Goal: Information Seeking & Learning: Learn about a topic

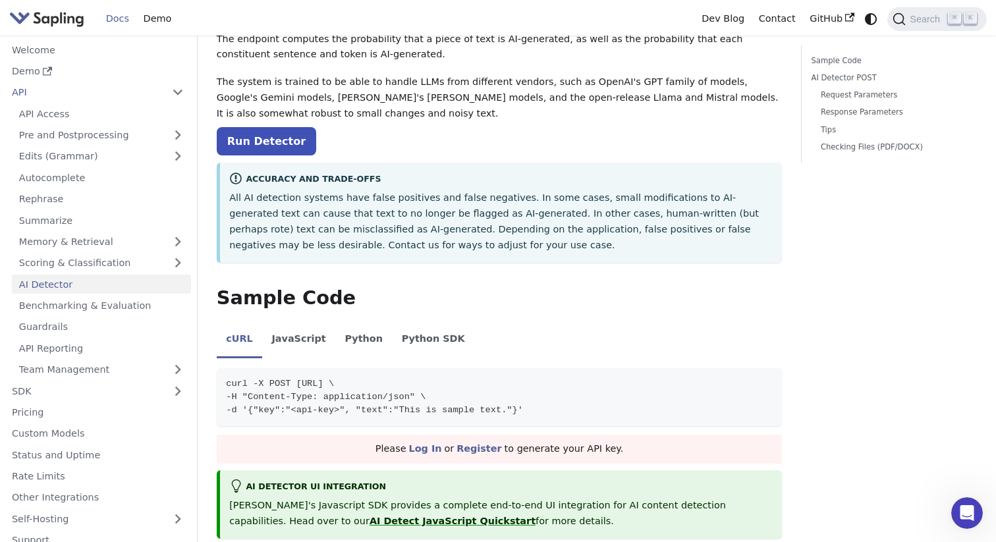
scroll to position [103, 0]
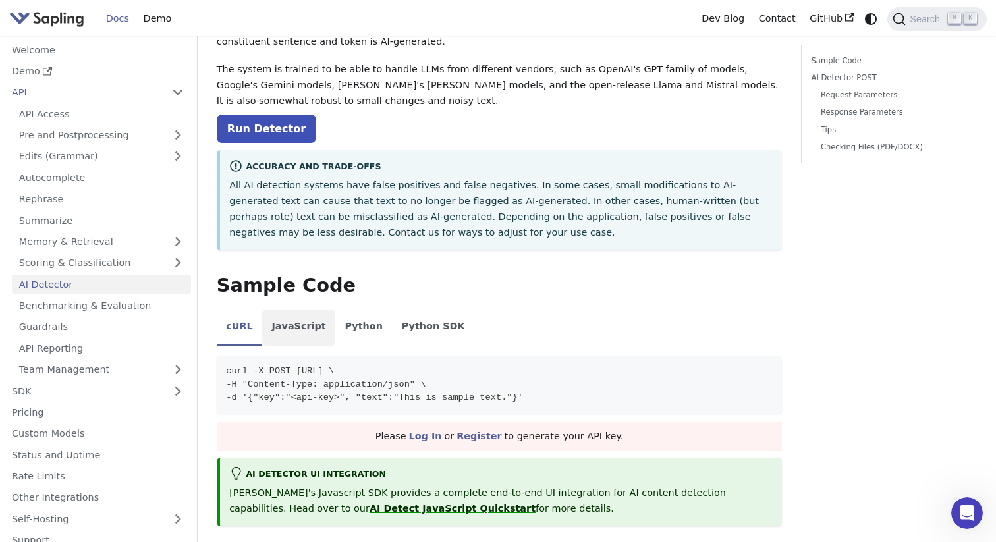
click at [291, 333] on li "JavaScript" at bounding box center [298, 328] width 73 height 37
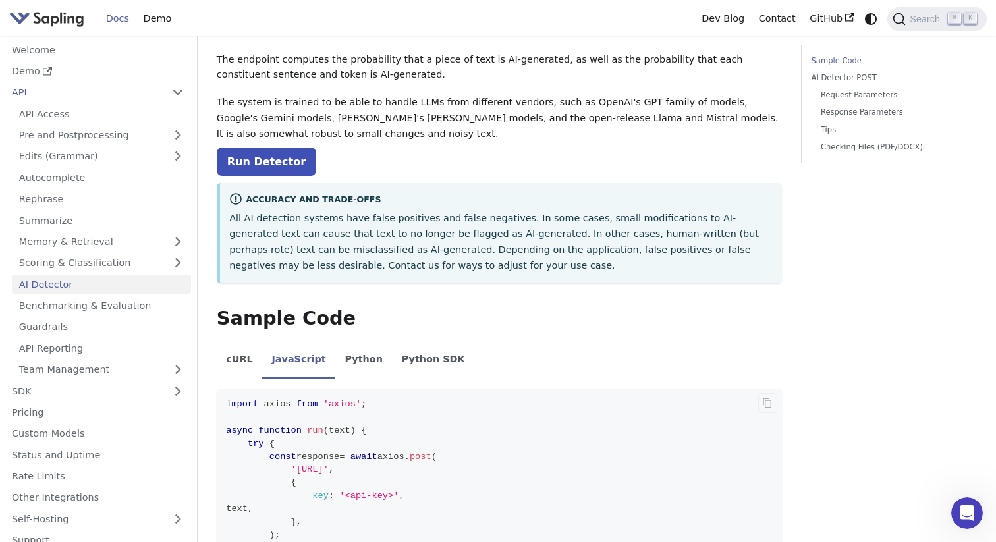
scroll to position [0, 0]
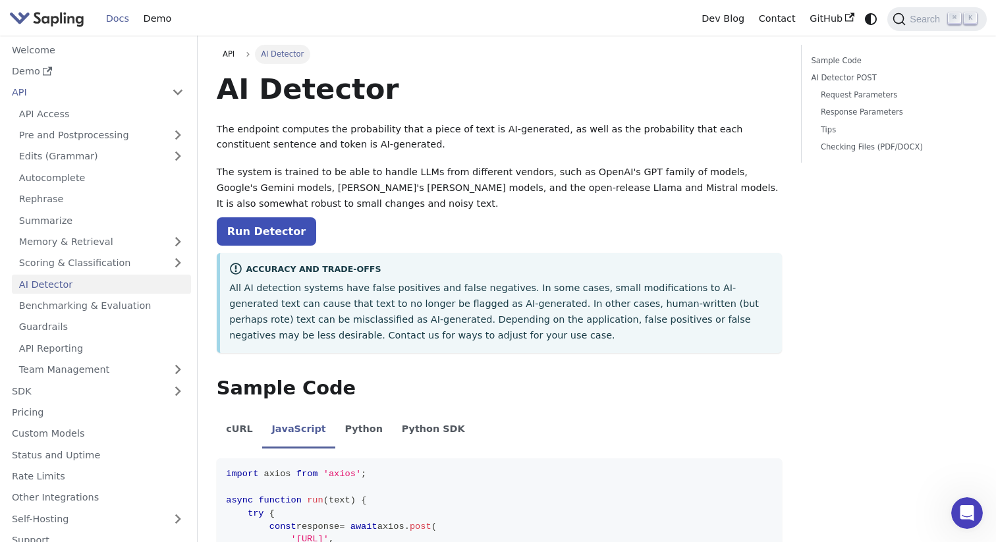
click at [482, 183] on p "The system is trained to be able to handle LLMs from different vendors, such as…" at bounding box center [500, 188] width 566 height 47
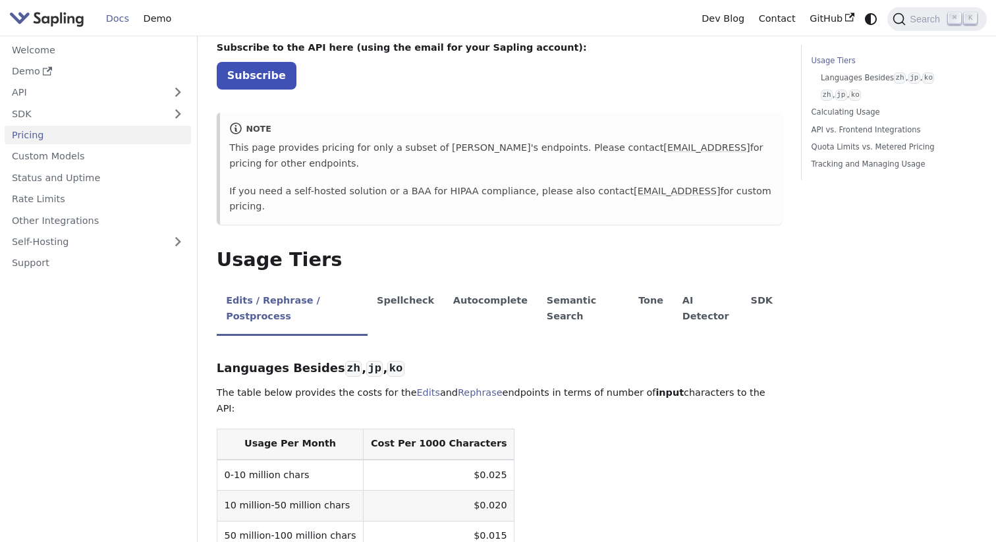
scroll to position [96, 0]
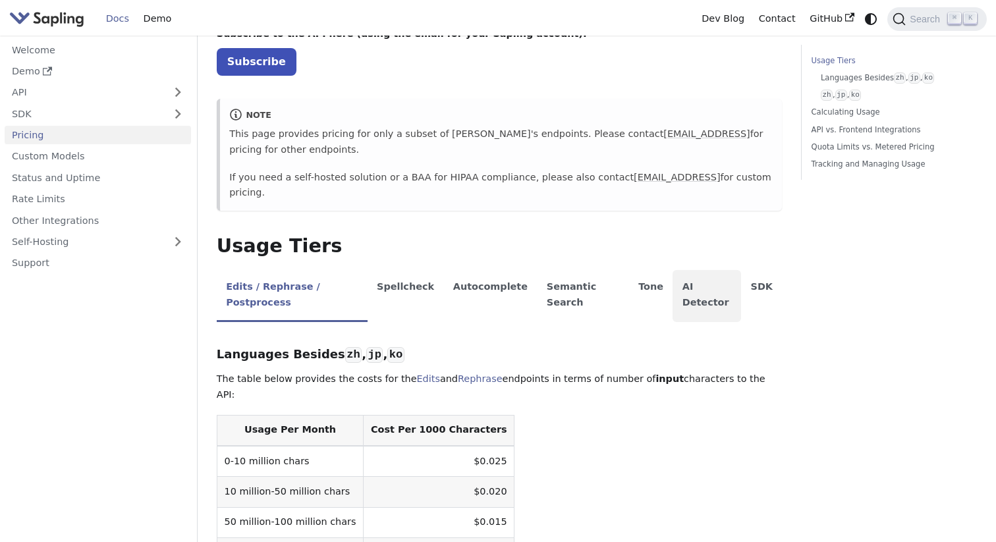
click at [692, 270] on li "AI Detector" at bounding box center [707, 296] width 69 height 52
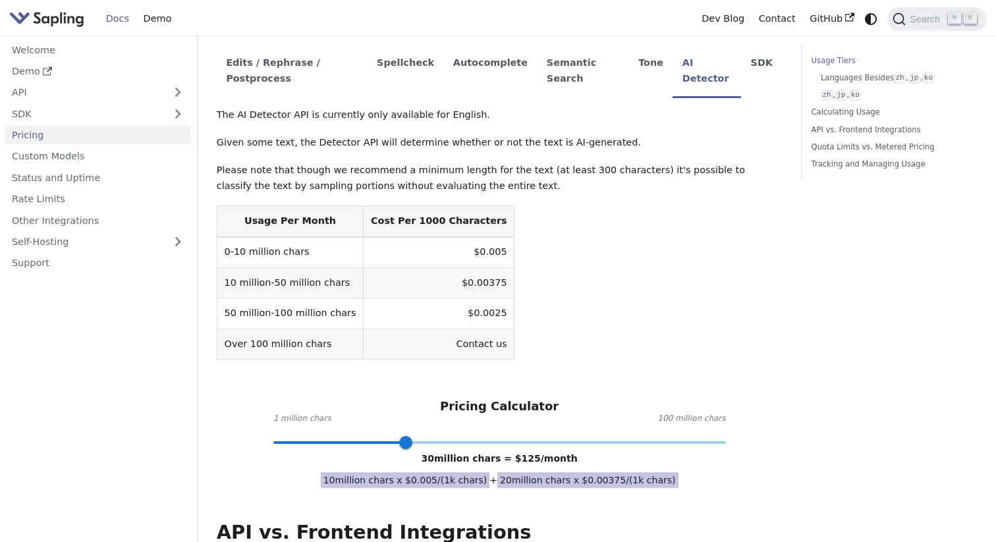
scroll to position [338, 0]
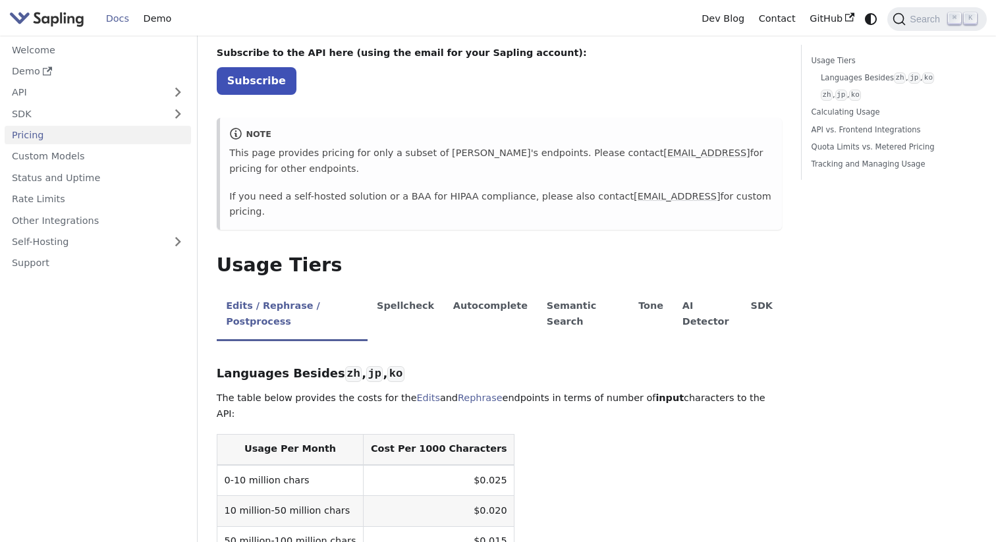
scroll to position [81, 0]
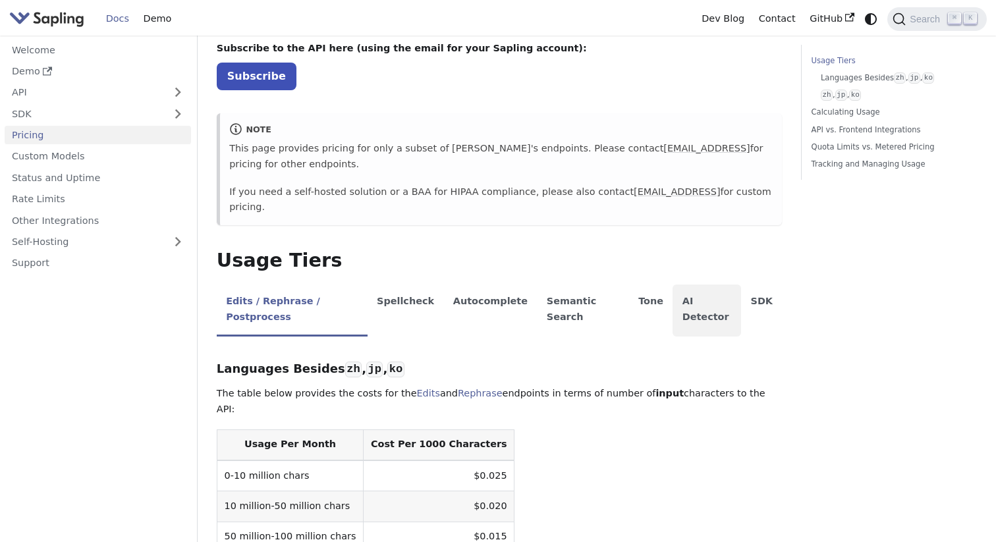
click at [722, 295] on li "AI Detector" at bounding box center [707, 311] width 69 height 52
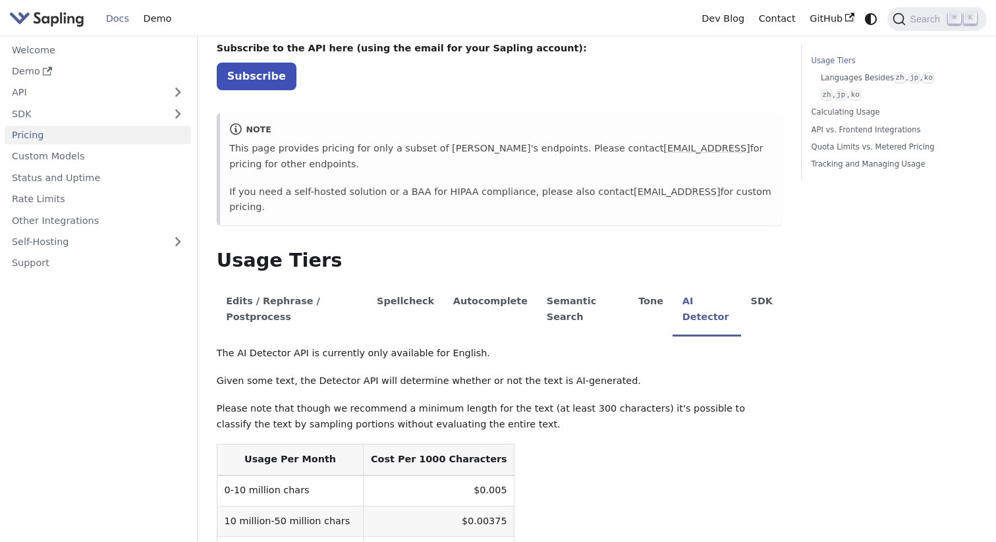
scroll to position [284, 0]
